Goal: Task Accomplishment & Management: Complete application form

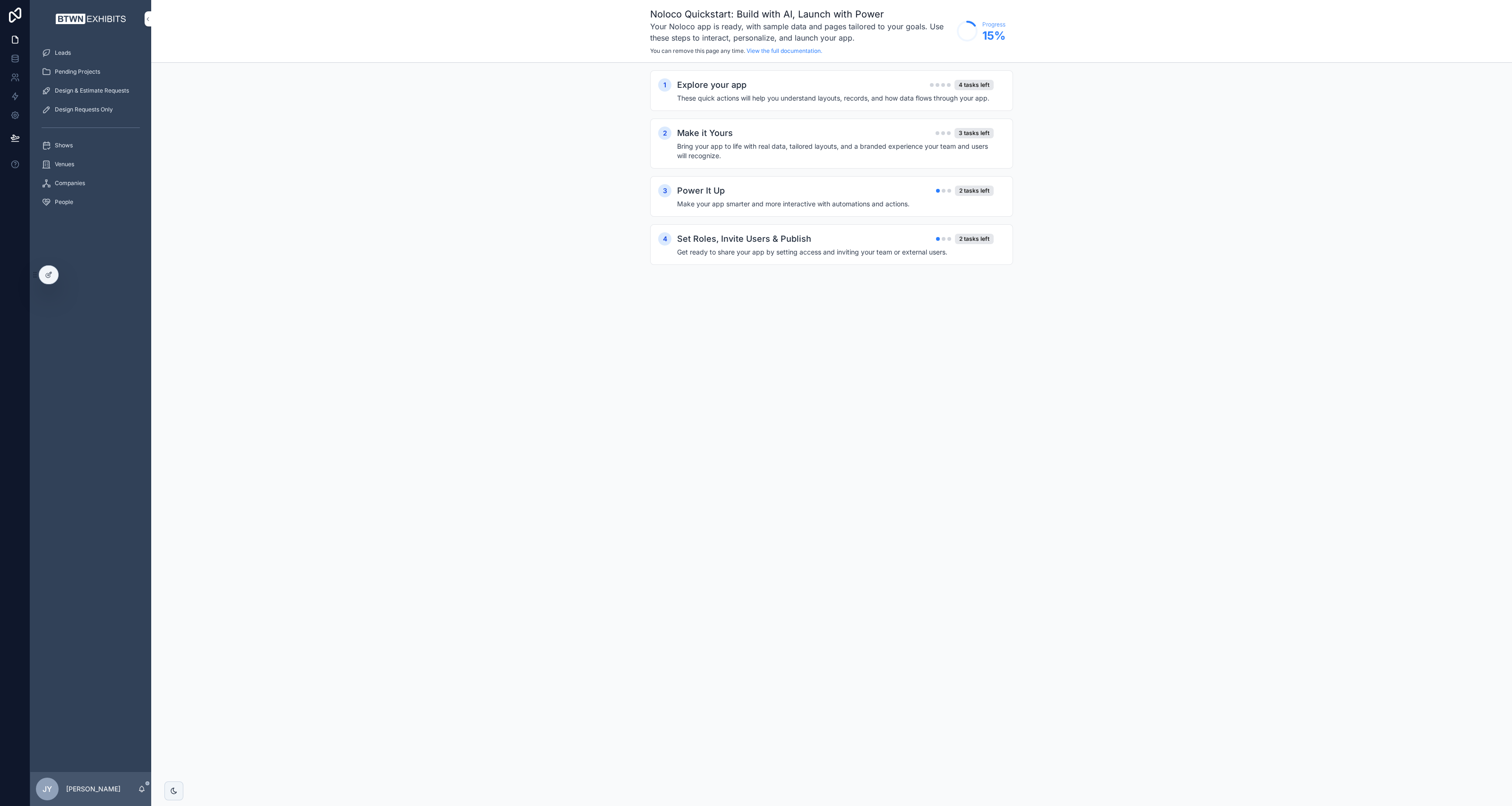
click at [75, 65] on div "Pending Projects" at bounding box center [90, 72] width 98 height 15
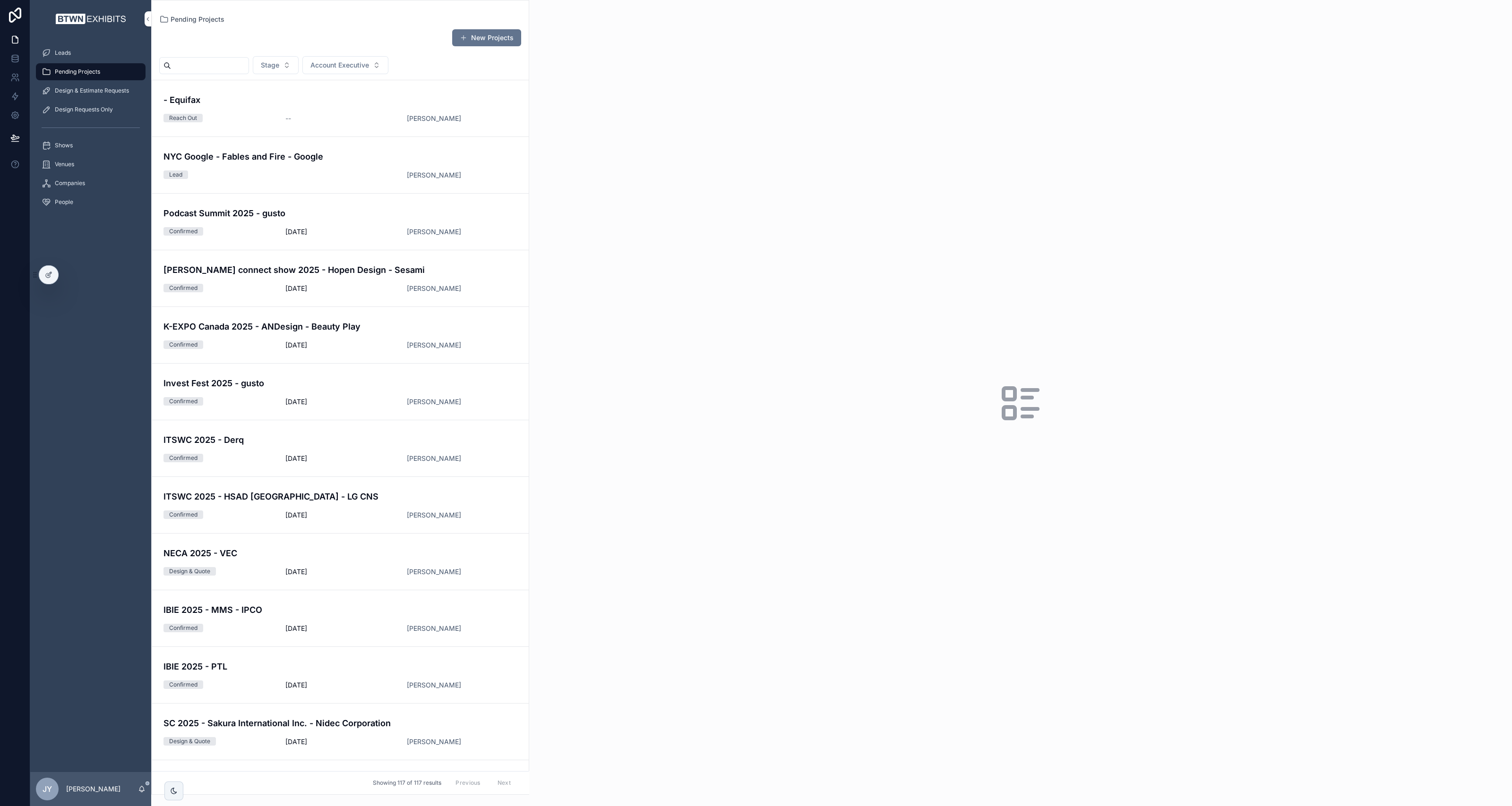
click at [208, 65] on input "scrollable content" at bounding box center [210, 66] width 77 height 13
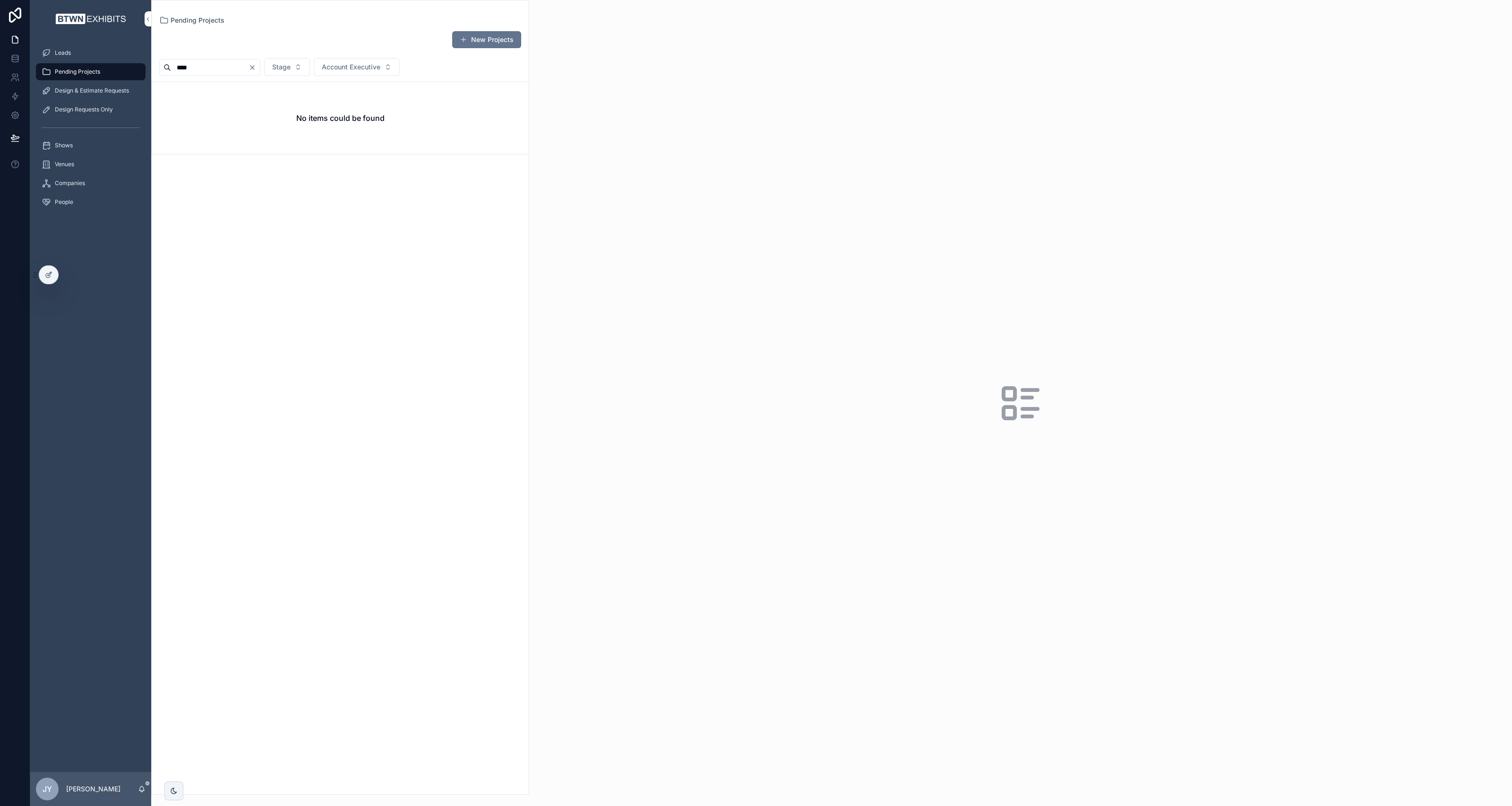
drag, startPoint x: 209, startPoint y: 65, endPoint x: 140, endPoint y: 55, distance: 69.7
click at [140, 55] on div "Leads Pending Projects Design & Estimate Requests Design Requests Only Shows Ve…" at bounding box center [771, 403] width 1481 height 806
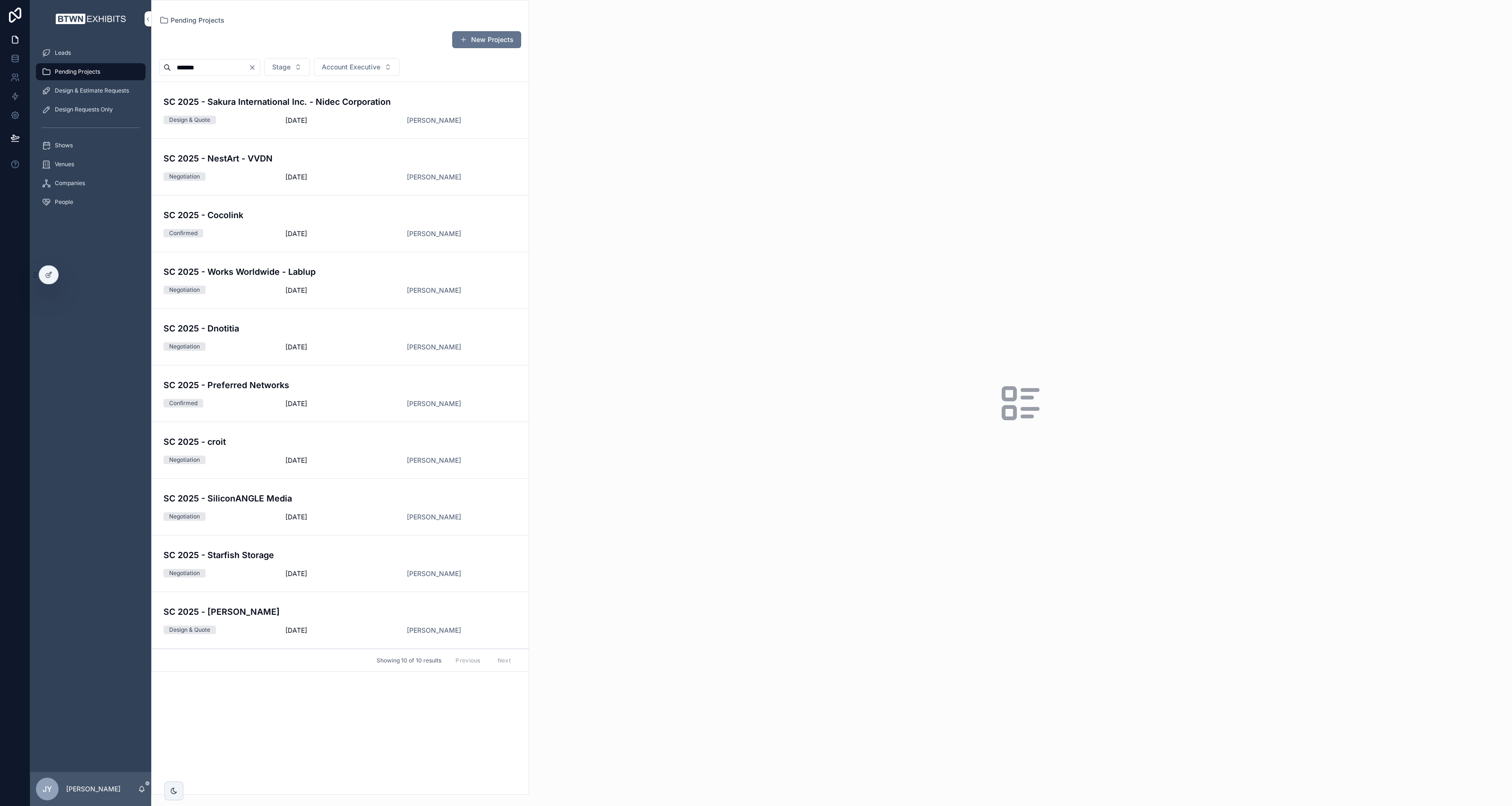
type input "*******"
click at [243, 157] on h4 "SC 2025 - NestArt - VVDN" at bounding box center [295, 158] width 263 height 13
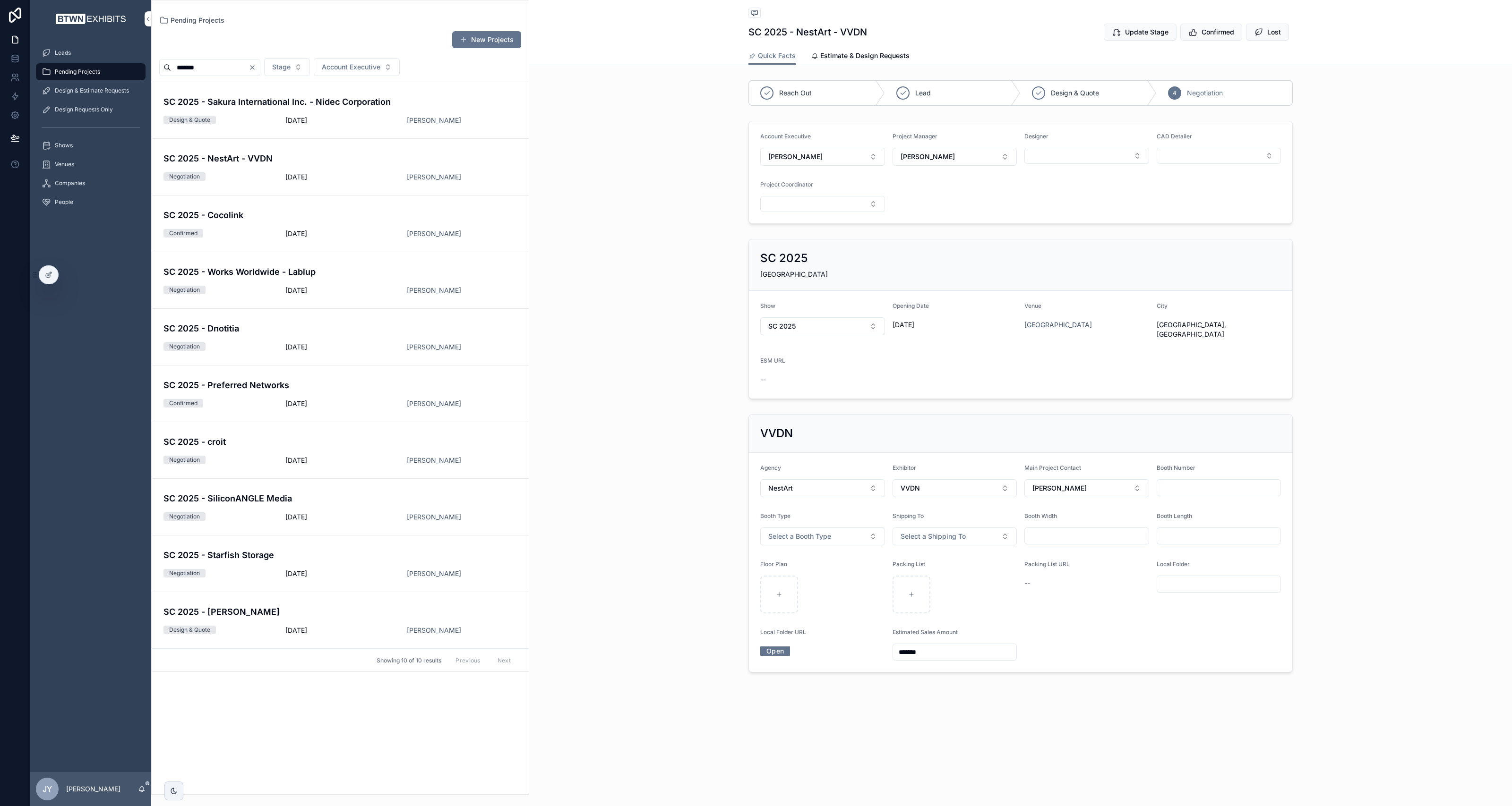
click at [859, 59] on span "Estimate & Design Requests" at bounding box center [865, 56] width 89 height 9
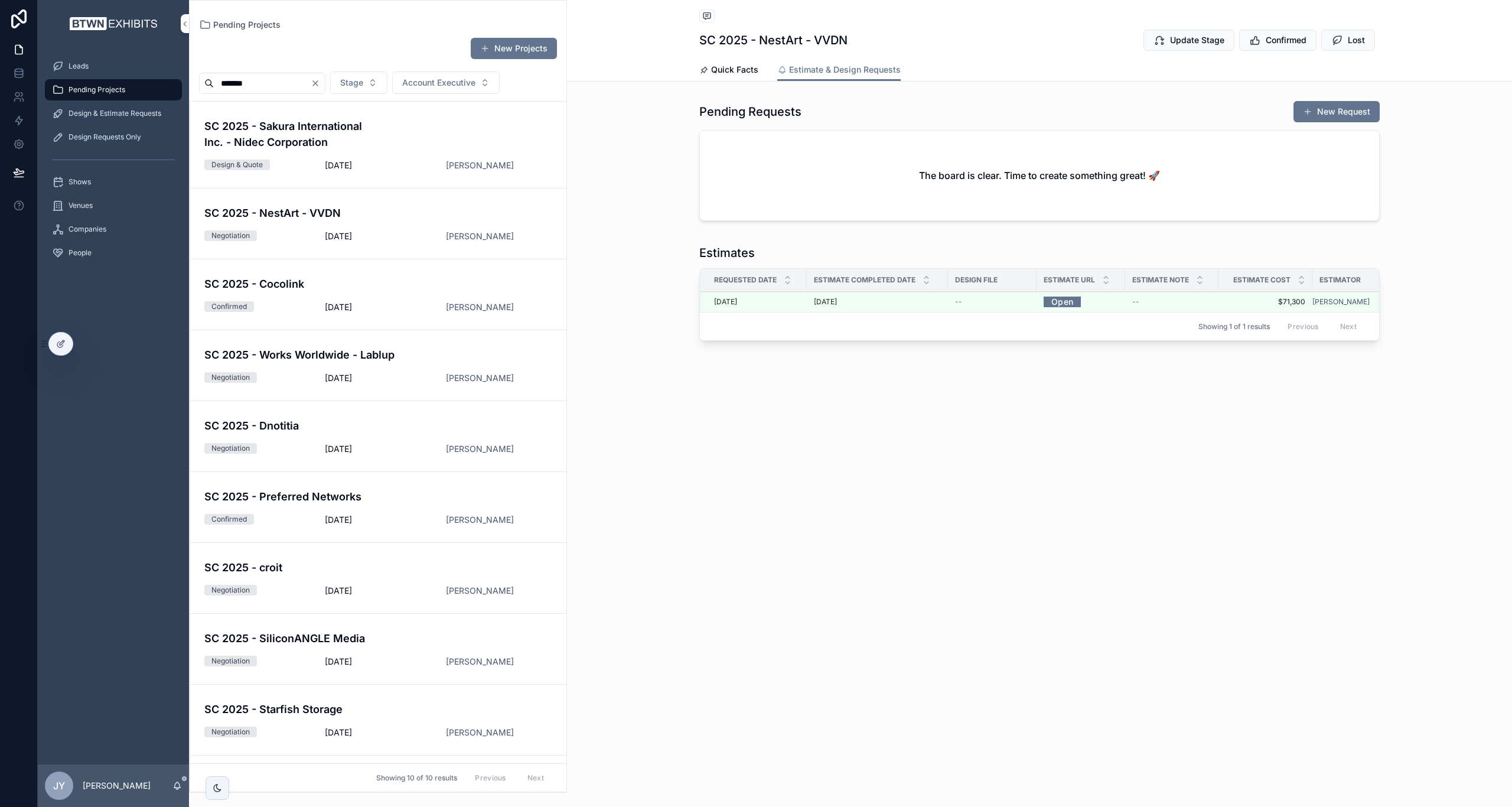
click at [780, 304] on div "[DATE]" at bounding box center [756, 302] width 86 height 10
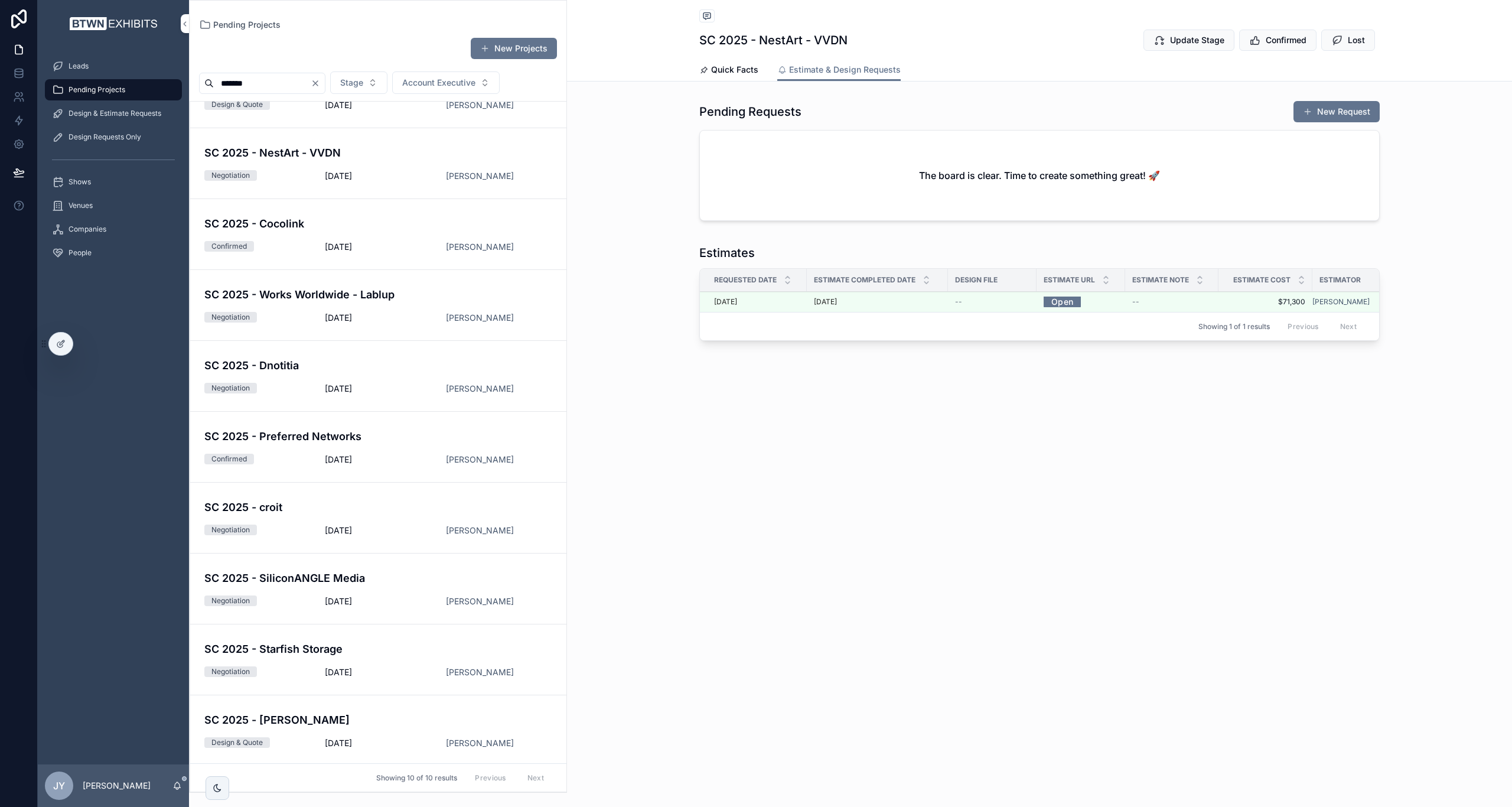
scroll to position [0, 27]
click at [1032, 297] on link "Open" at bounding box center [1034, 301] width 37 height 18
click at [1325, 112] on button "New Request" at bounding box center [1337, 112] width 87 height 21
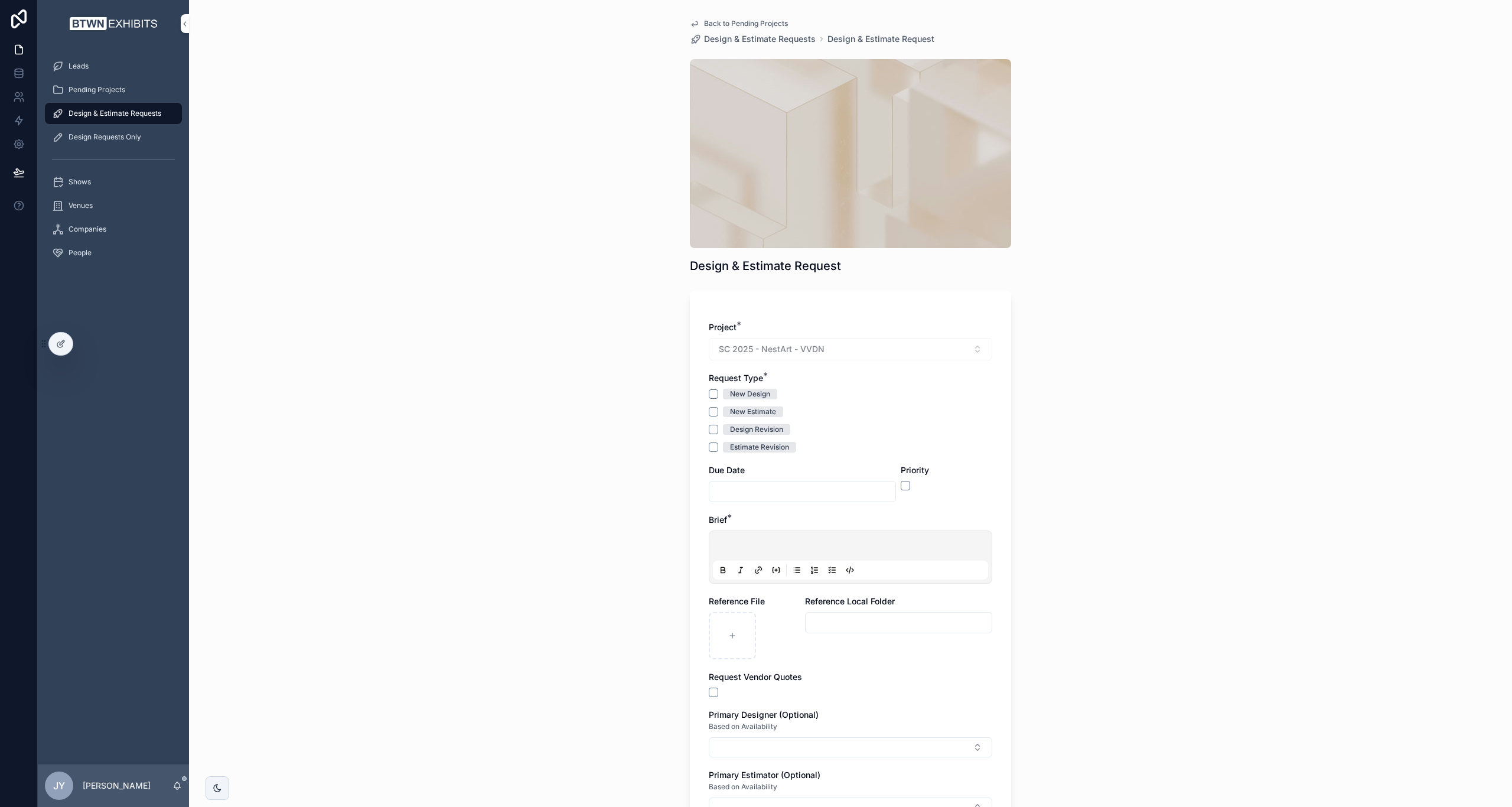
click at [709, 450] on button "Estimate Revision" at bounding box center [713, 447] width 10 height 10
click at [716, 495] on input "scrollable content" at bounding box center [803, 491] width 186 height 17
click at [753, 618] on button "6" at bounding box center [756, 614] width 21 height 21
type input "*********"
click at [1062, 481] on div "Back to Pending Projects Design & Estimate Requests Design & Estimate Request D…" at bounding box center [850, 404] width 1323 height 807
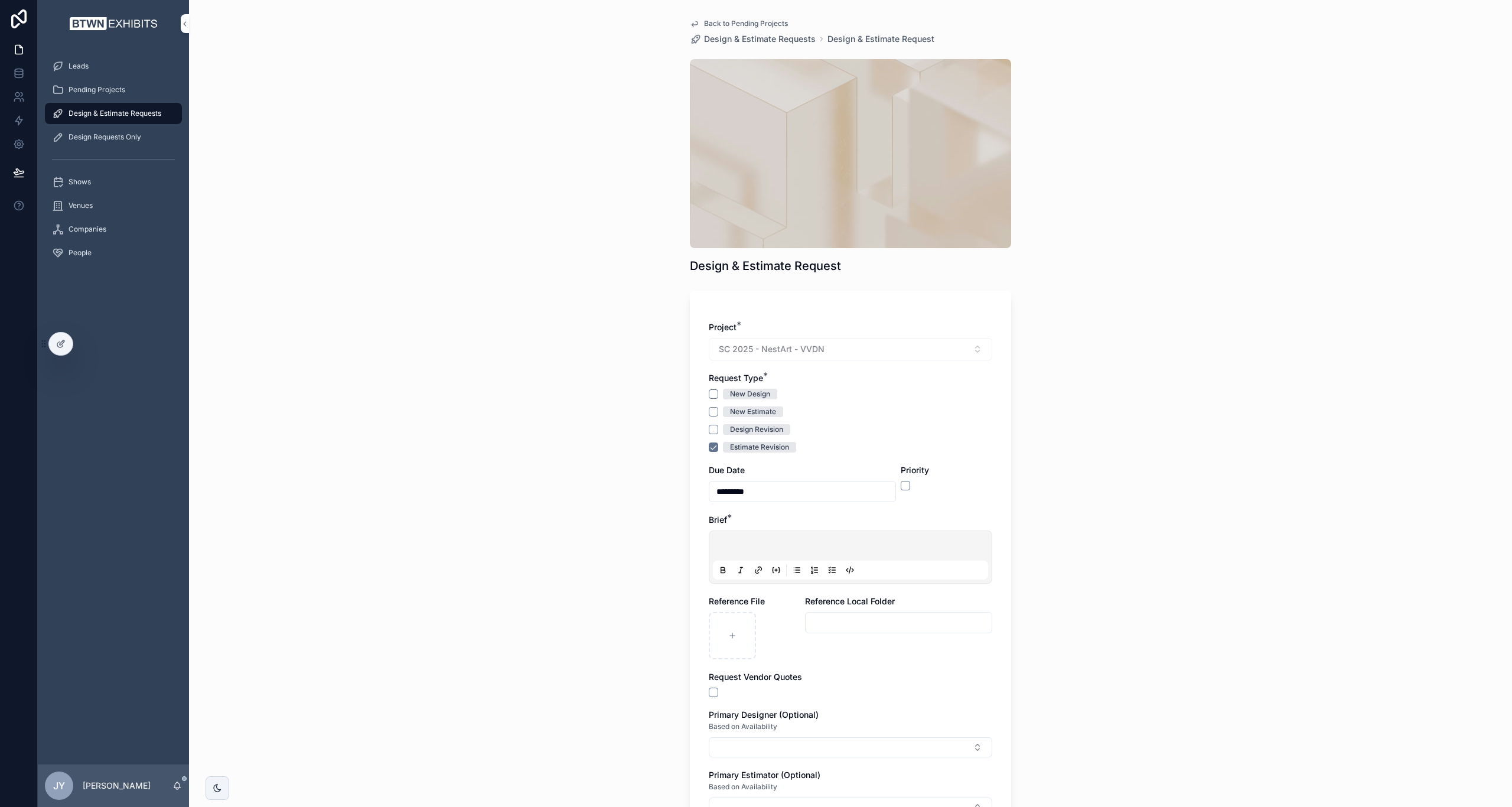
drag, startPoint x: 738, startPoint y: 541, endPoint x: 773, endPoint y: 541, distance: 35.0
click at [739, 541] on p "scrollable content" at bounding box center [852, 547] width 275 height 12
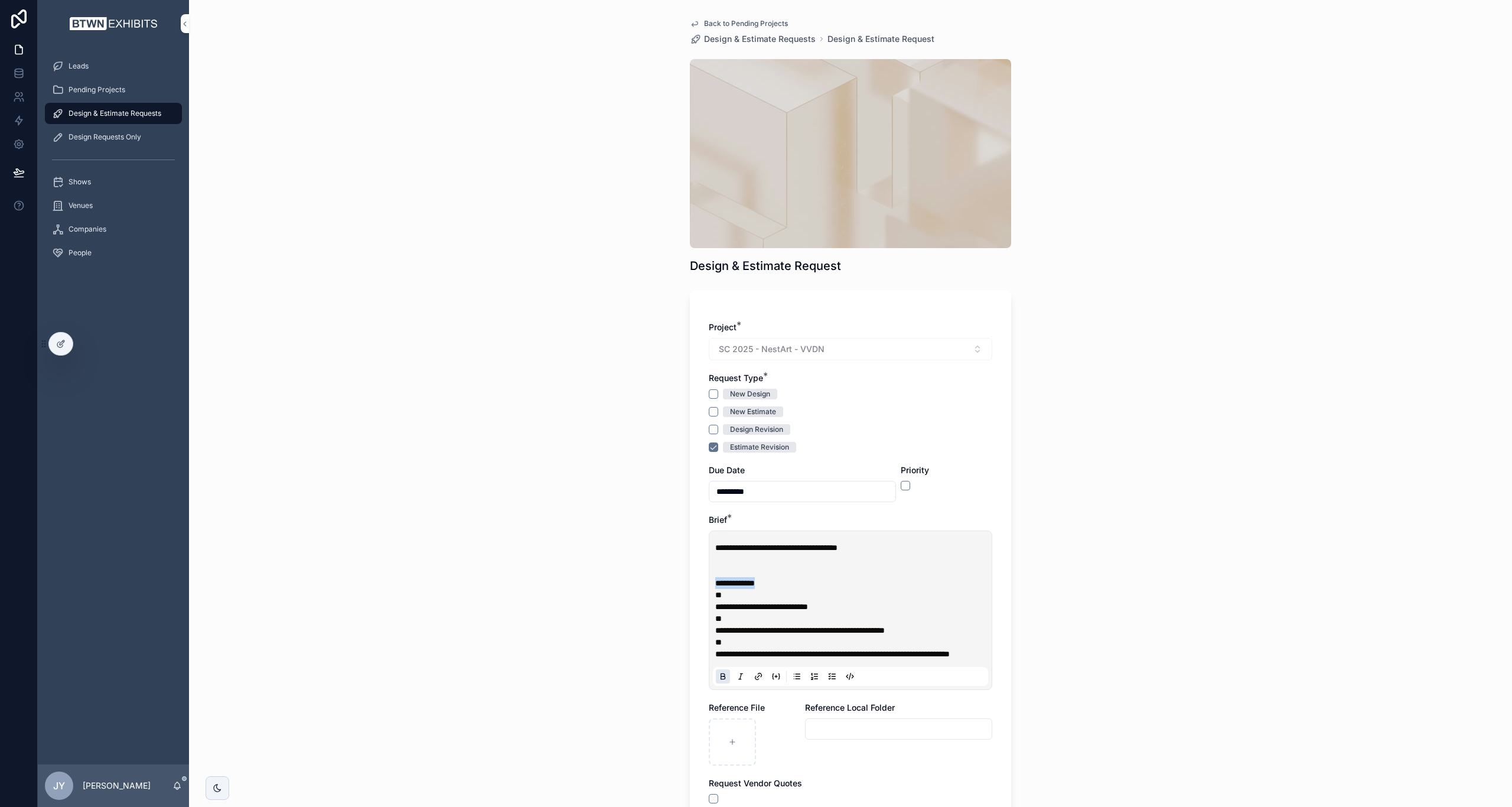
drag, startPoint x: 783, startPoint y: 583, endPoint x: 701, endPoint y: 581, distance: 82.0
click at [701, 581] on div "**********" at bounding box center [850, 684] width 321 height 786
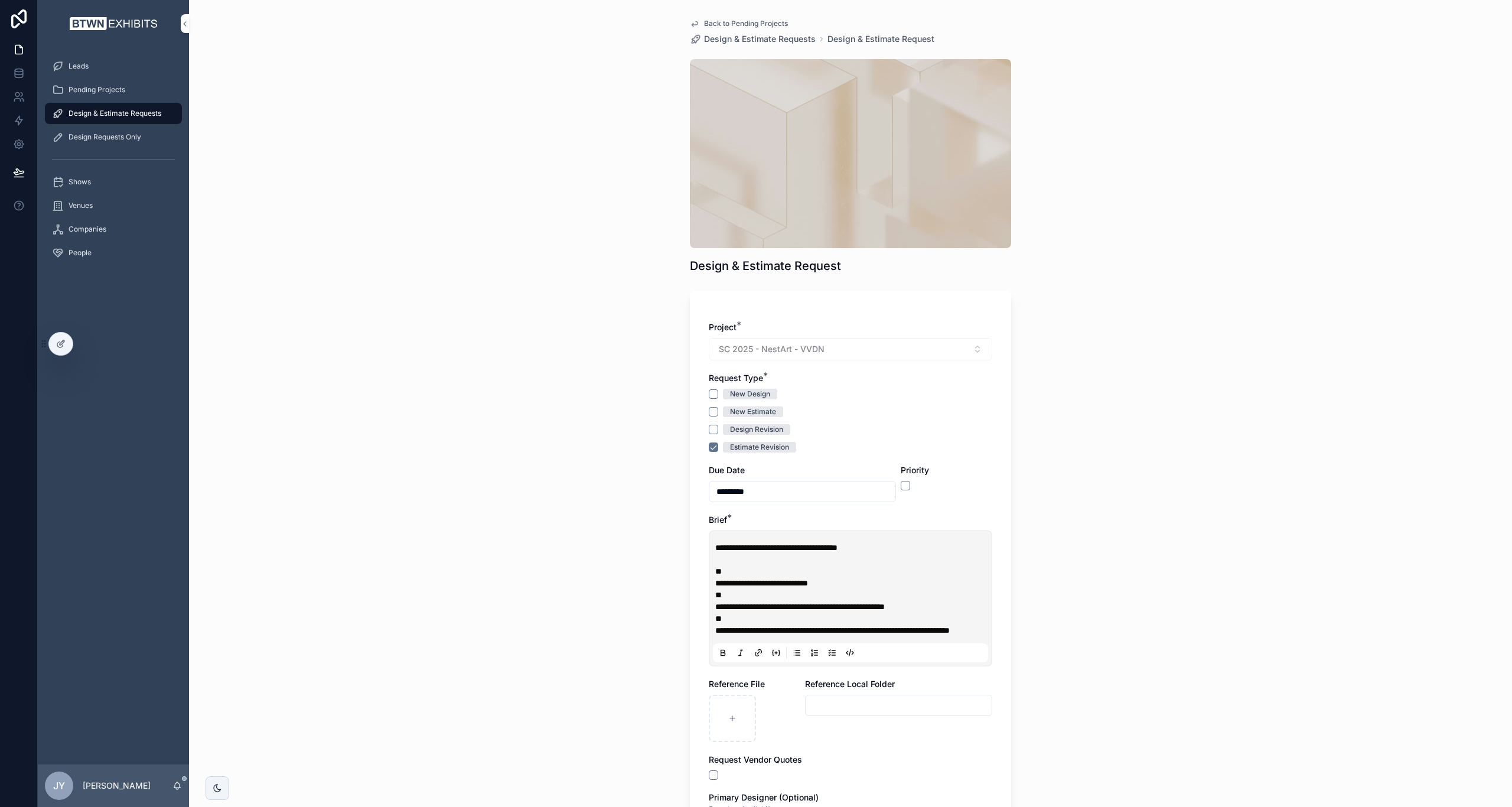
click at [728, 569] on p "**" at bounding box center [852, 571] width 275 height 12
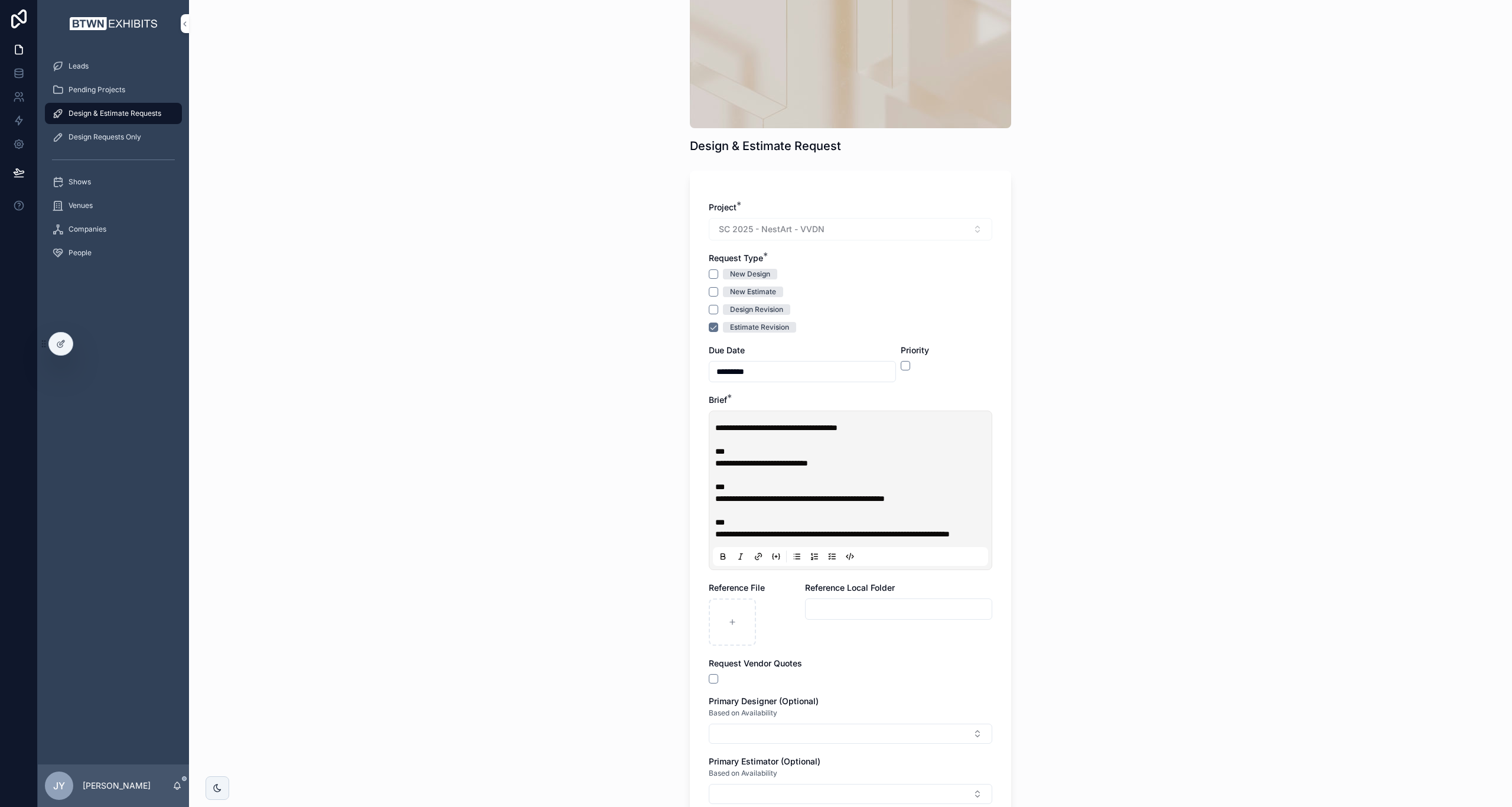
scroll to position [236, 0]
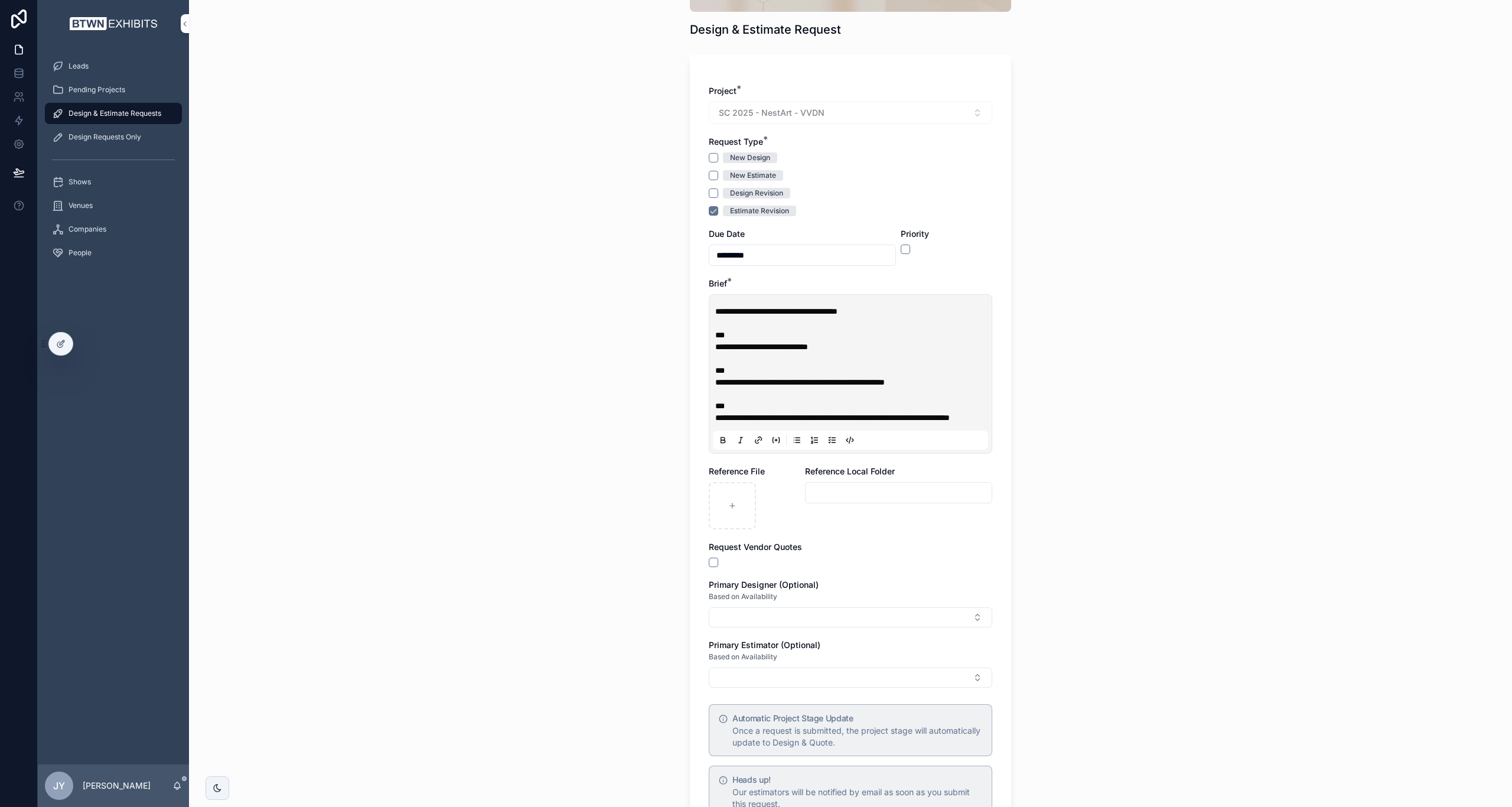
click at [812, 687] on button "Select Button" at bounding box center [850, 677] width 283 height 20
click at [802, 729] on span "[PERSON_NAME]" at bounding box center [803, 734] width 68 height 12
click at [1100, 566] on div "**********" at bounding box center [850, 167] width 1323 height 807
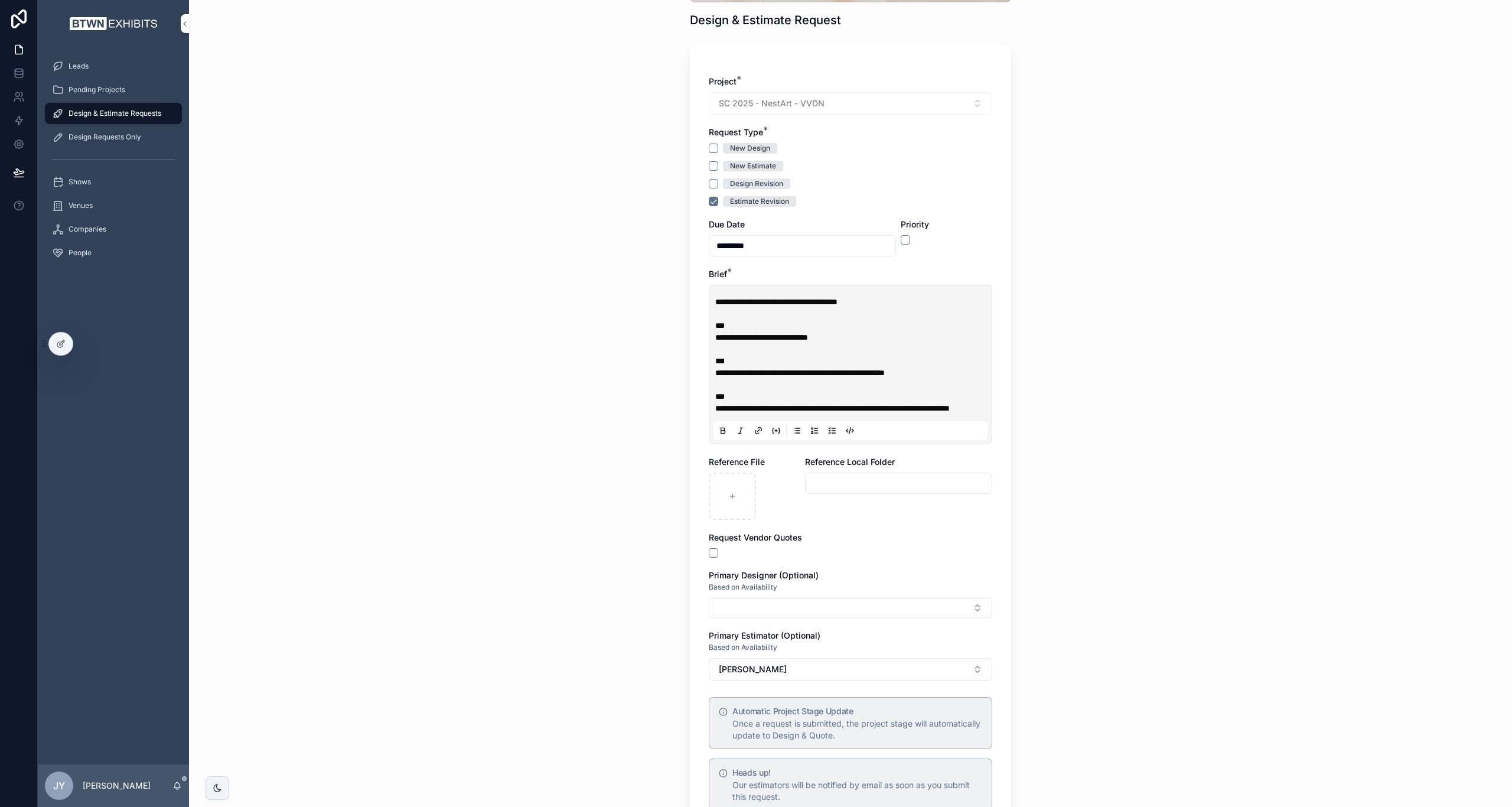
scroll to position [103, 0]
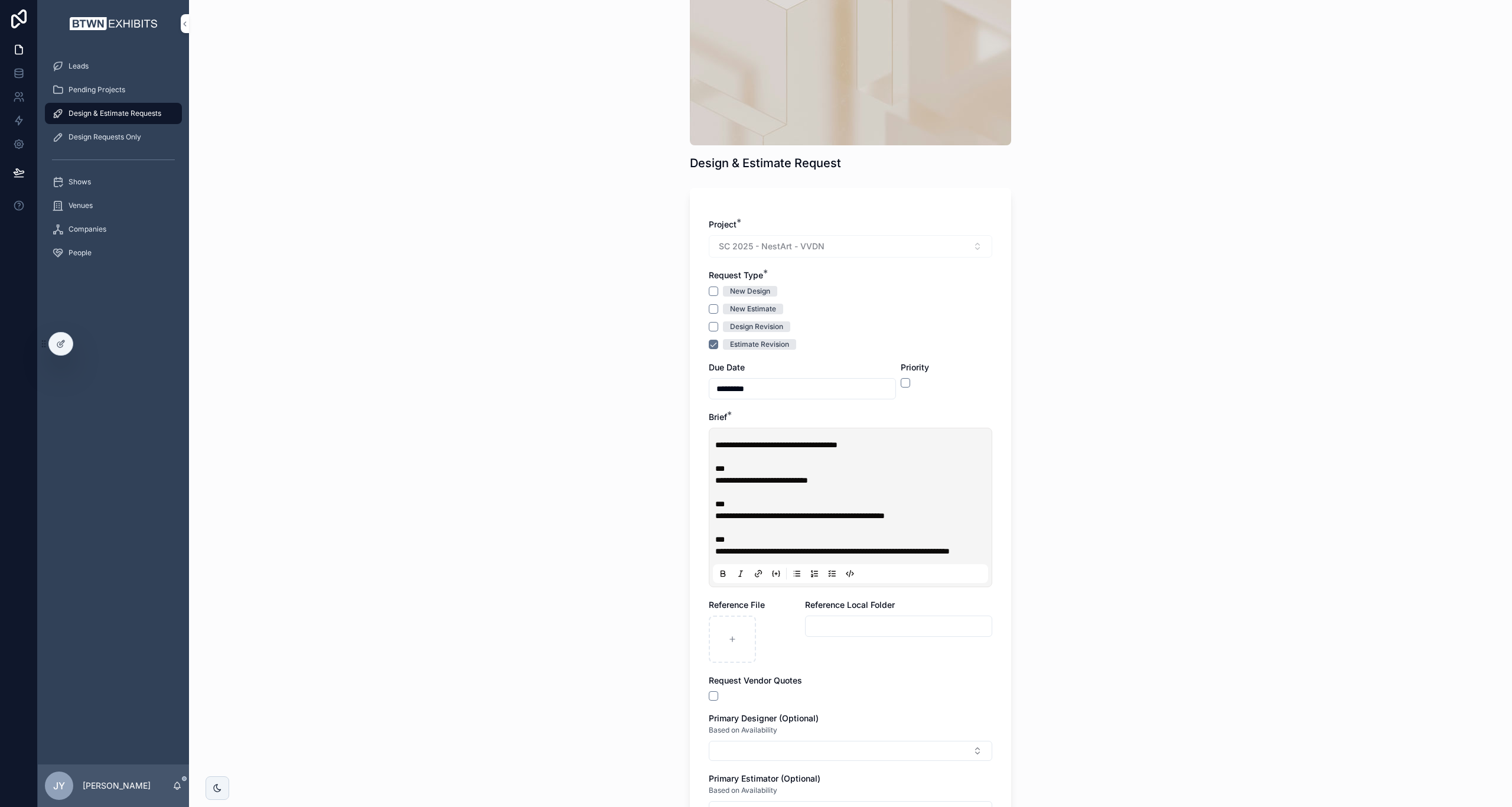
click at [877, 472] on p "***" at bounding box center [852, 468] width 275 height 12
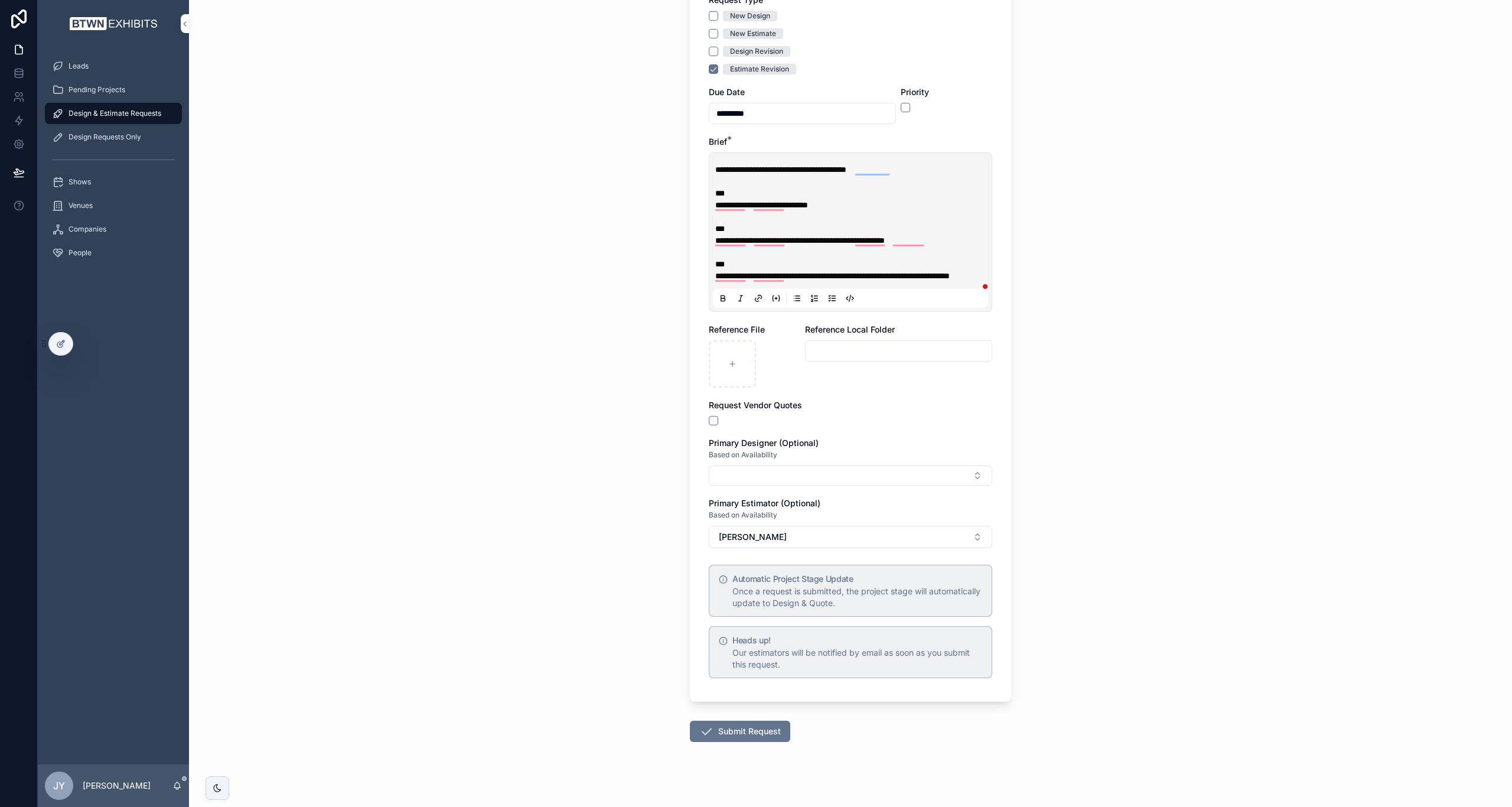
scroll to position [398, 0]
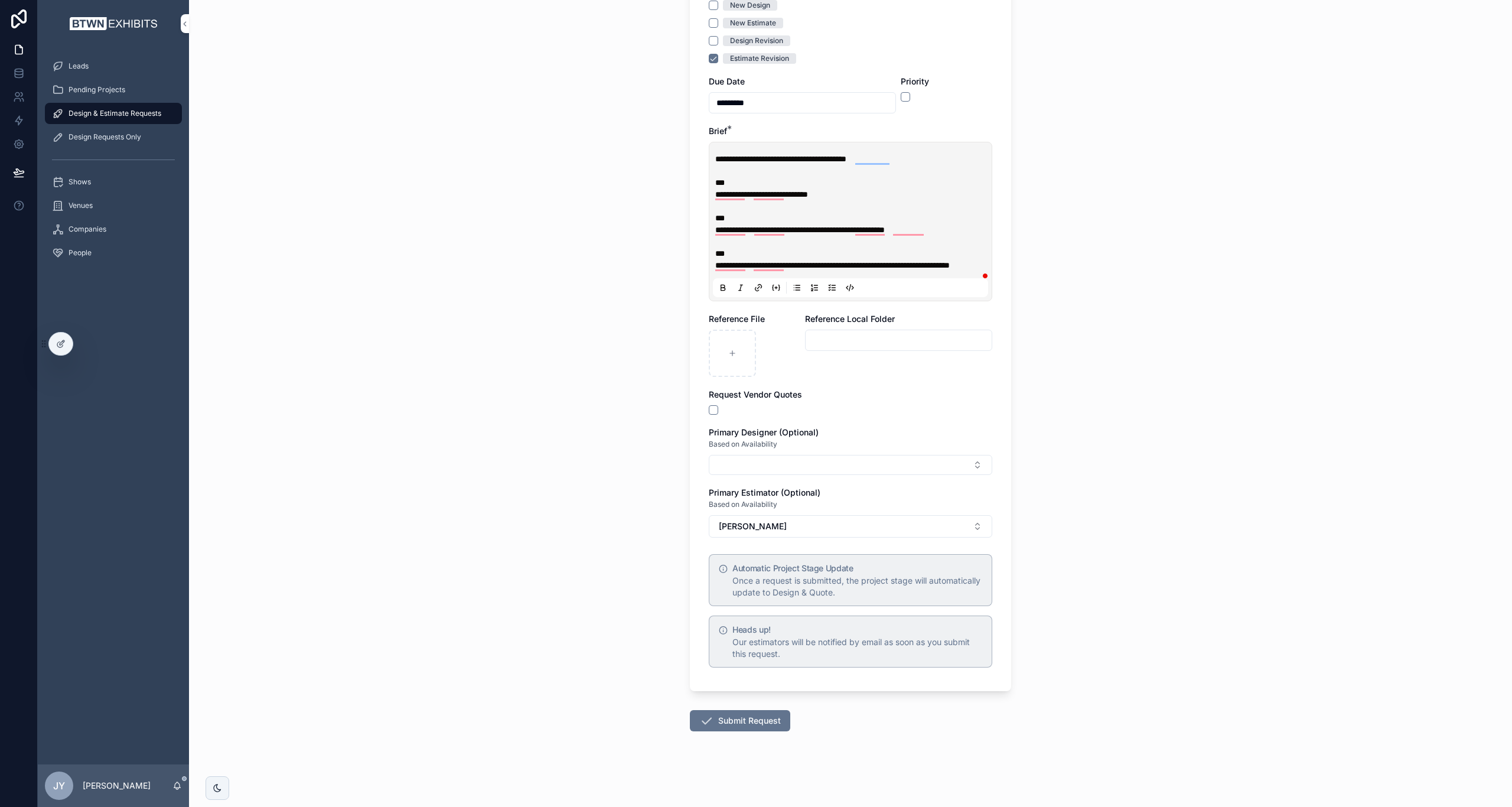
click at [749, 720] on button "Submit Request" at bounding box center [739, 720] width 101 height 21
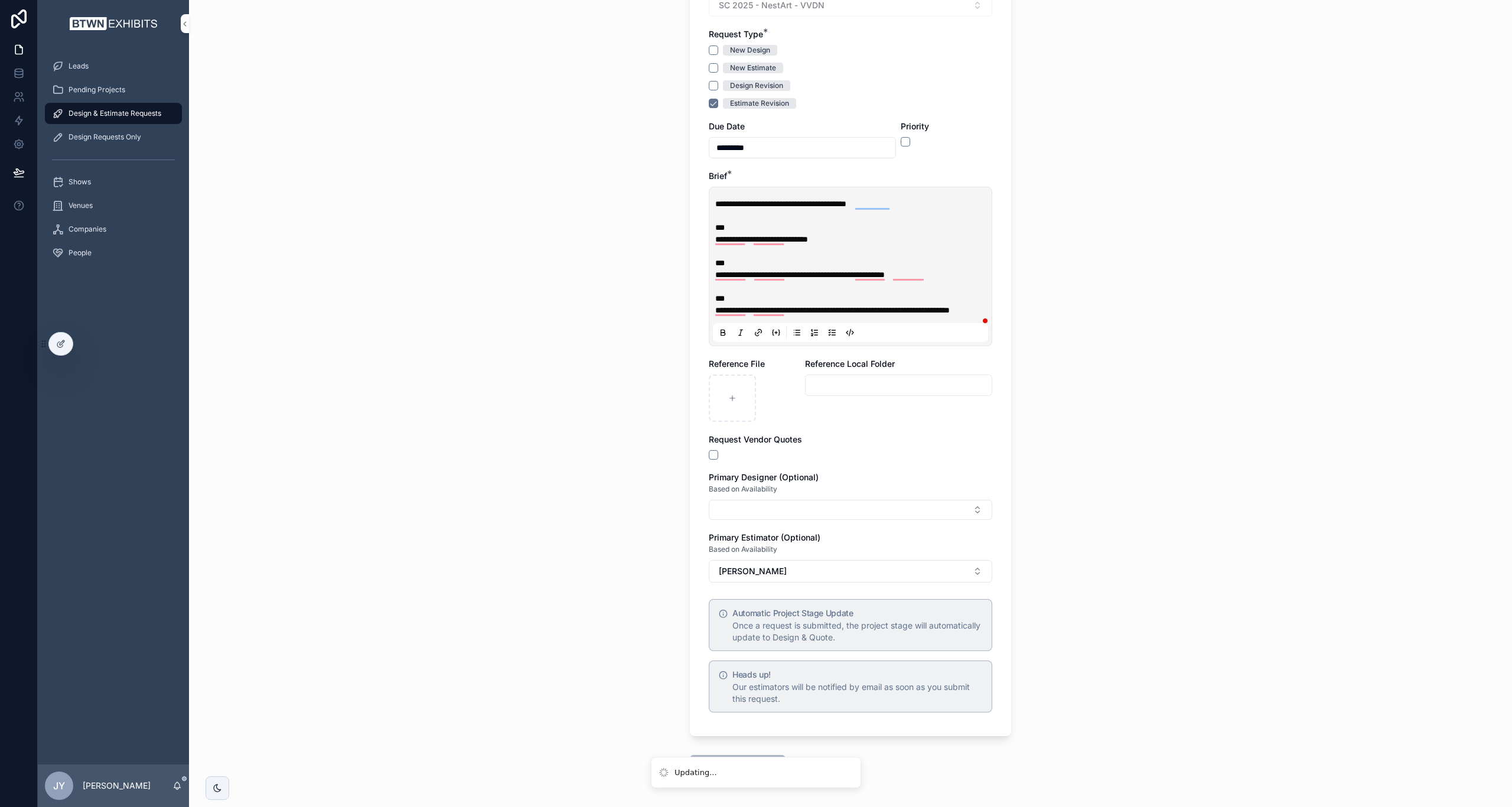
scroll to position [103, 0]
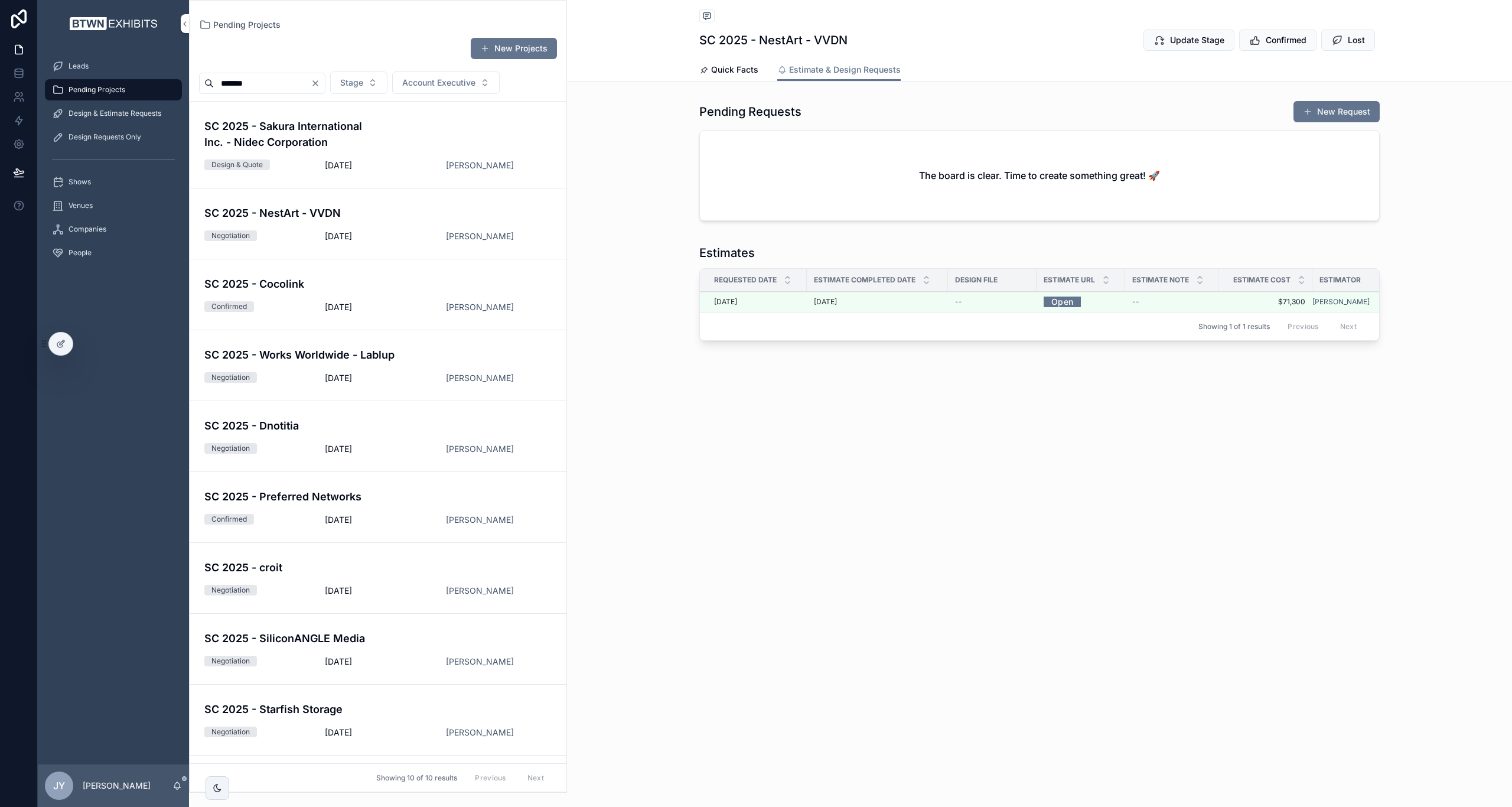
scroll to position [60, 0]
